Goal: Task Accomplishment & Management: Manage account settings

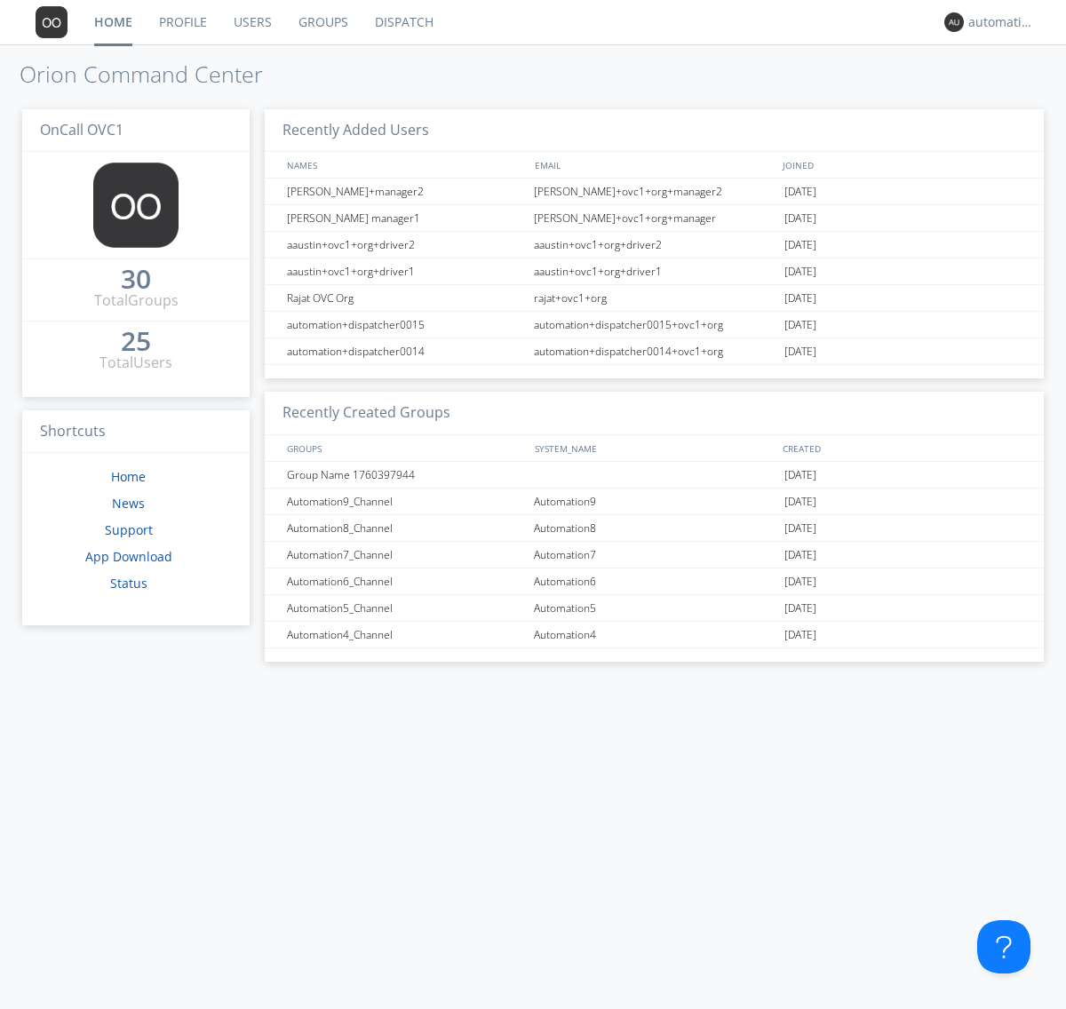
click at [322, 22] on link "Groups" at bounding box center [323, 22] width 76 height 44
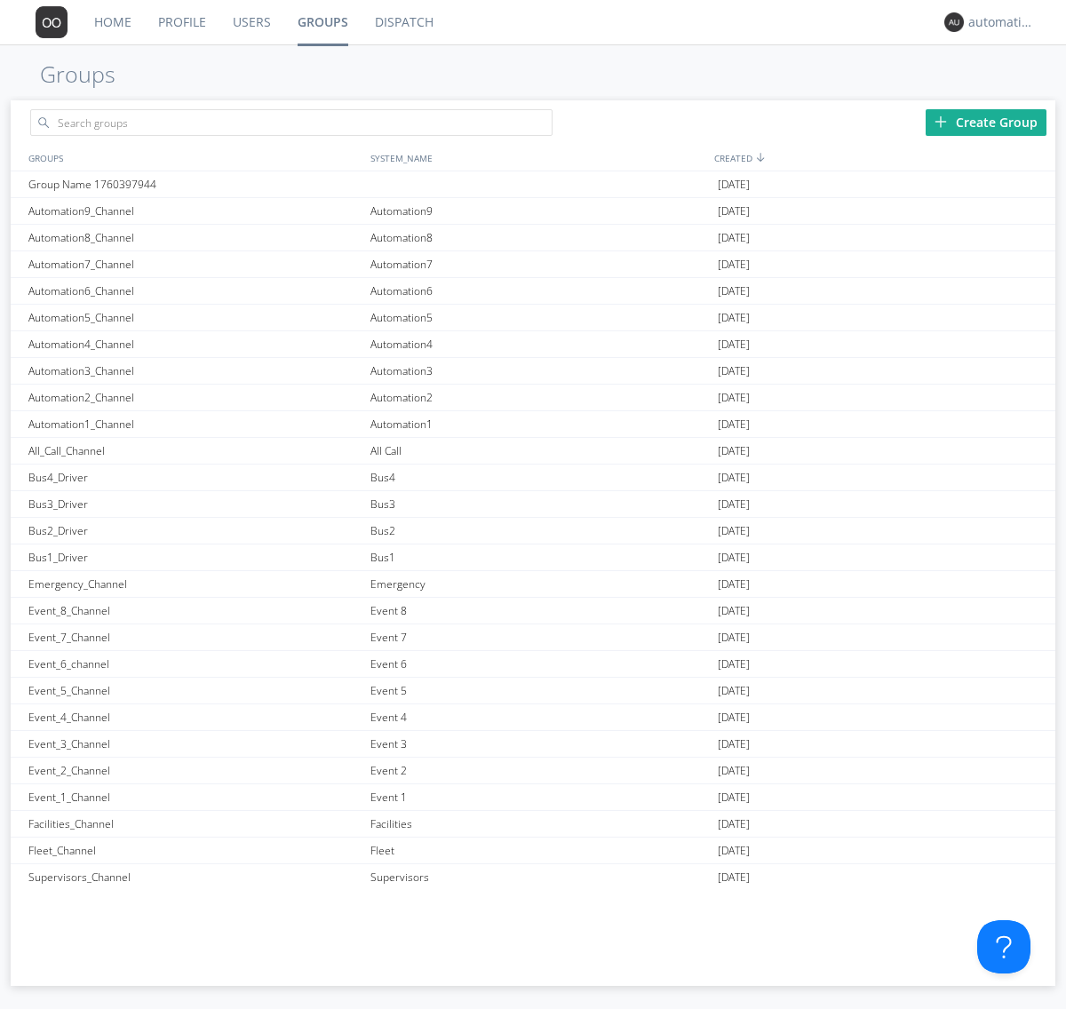
click at [986, 122] on div "Create Group" at bounding box center [985, 122] width 121 height 27
click at [322, 22] on link "Groups" at bounding box center [322, 22] width 77 height 44
type input "New_Channel_1760398949"
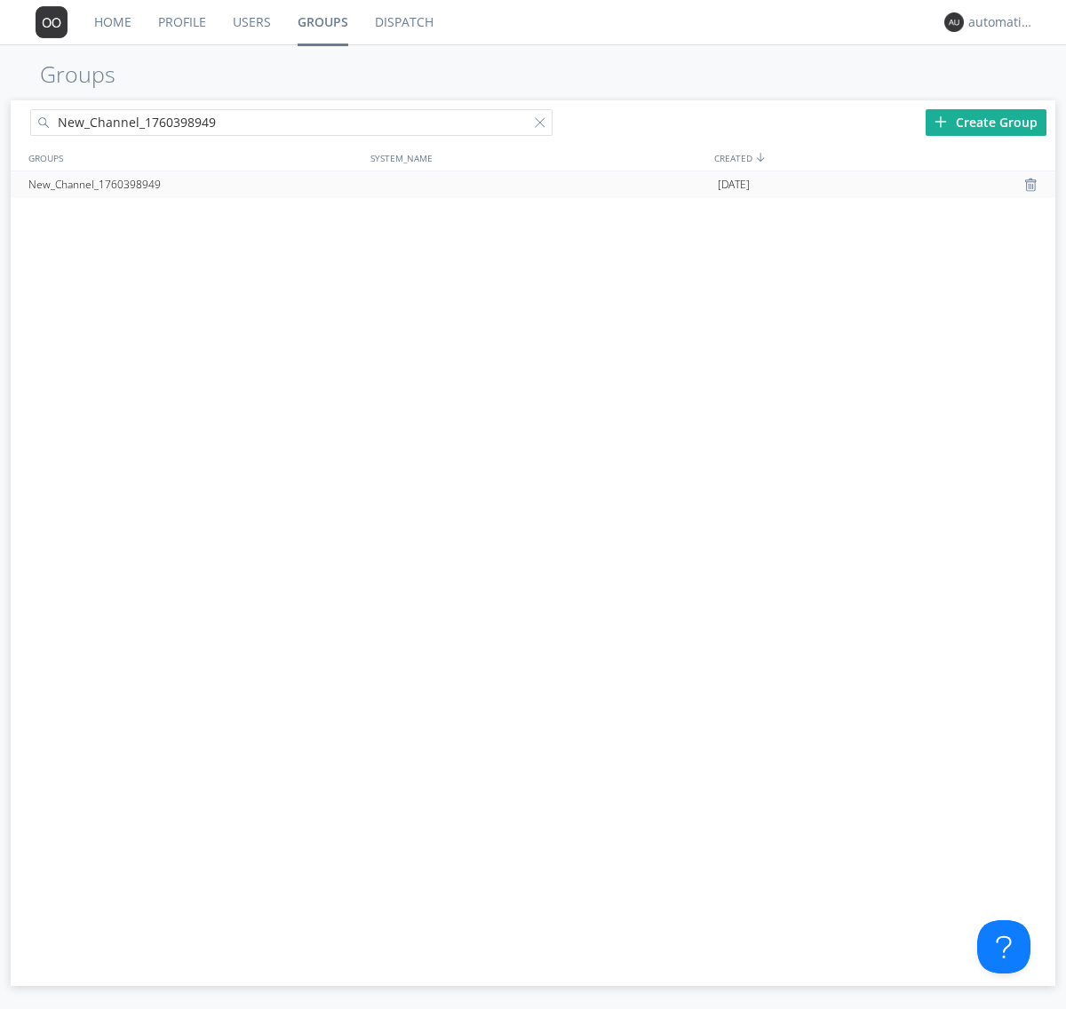
type input "New_Channel_1760398949"
click at [194, 184] on div "New_Channel_1760398949" at bounding box center [195, 184] width 342 height 27
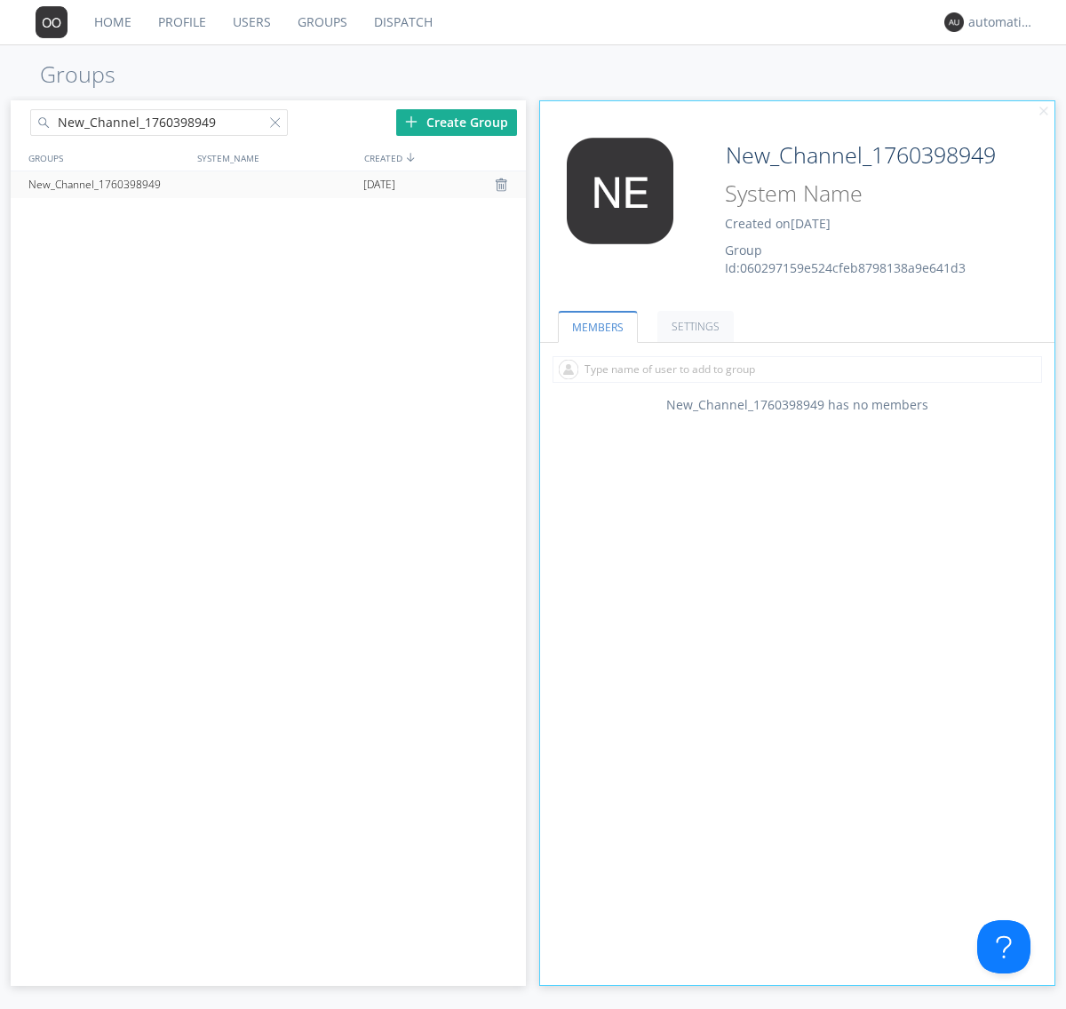
type input "System_Name_1760398949"
click at [278, 125] on div at bounding box center [279, 126] width 18 height 18
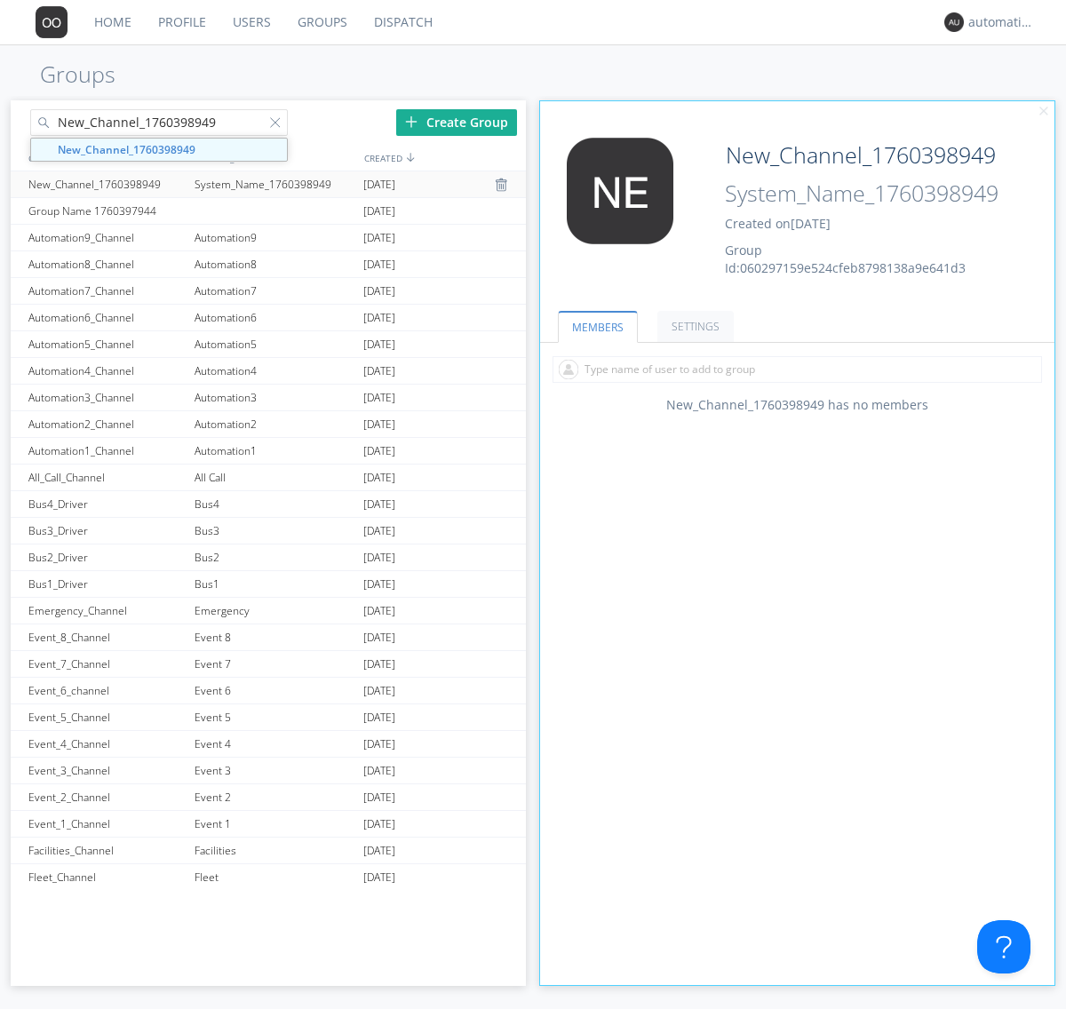
type input "New_Channel_1760398949"
click at [107, 184] on div "New_Channel_1760398949" at bounding box center [107, 184] width 166 height 26
